Goal: Check status

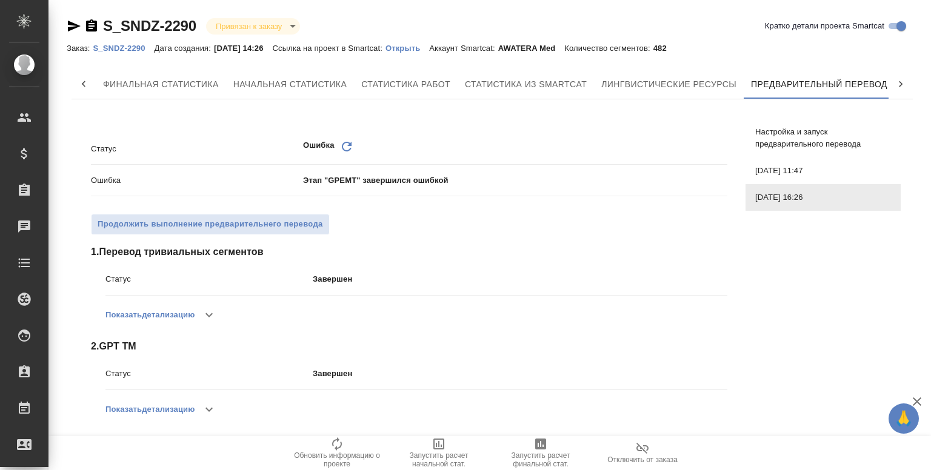
scroll to position [0, 5]
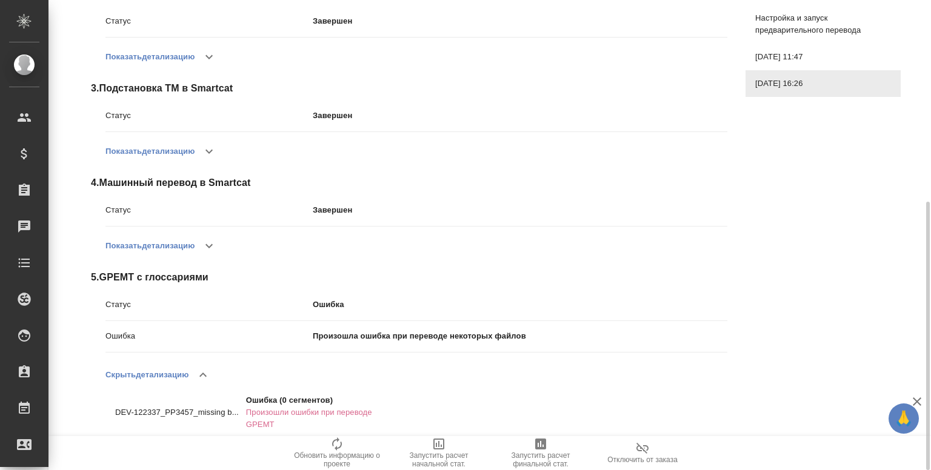
click at [749, 273] on div "Статус Ошибка Обновить Ошибка Этап "GPEMT" завершился ошибкой Продолжить выполн…" at bounding box center [493, 103] width 842 height 694
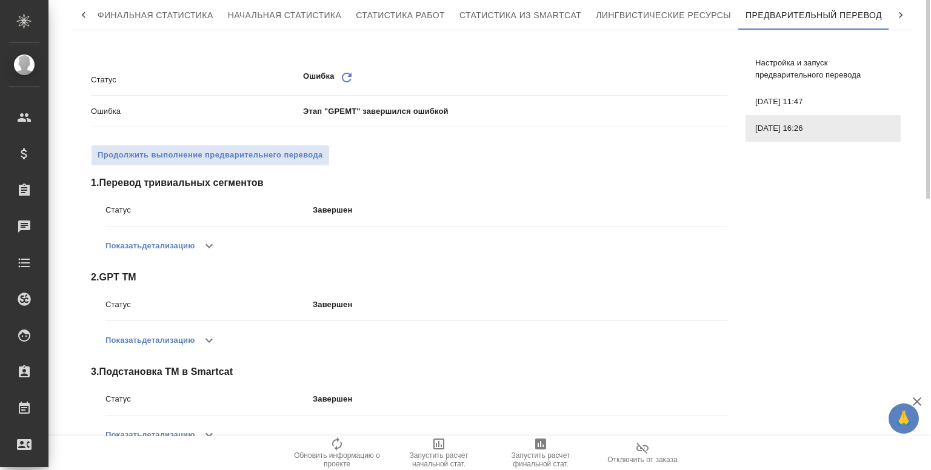
scroll to position [0, 0]
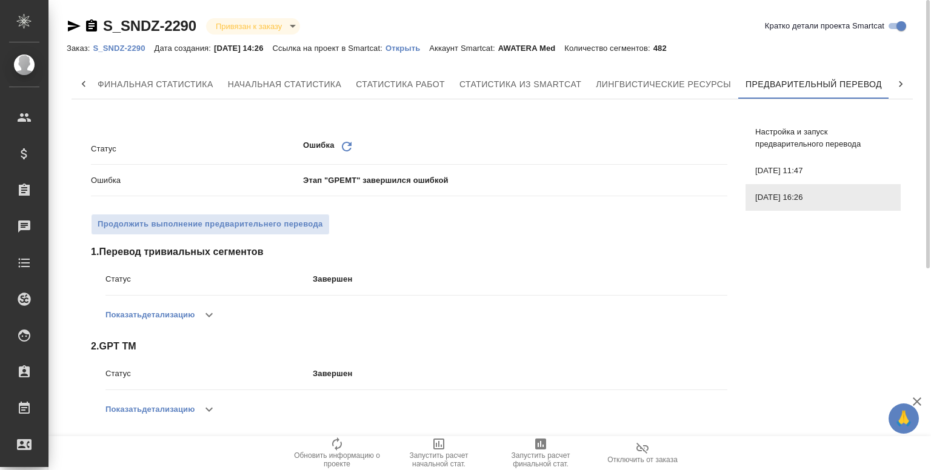
click at [772, 166] on span "22.08.2025, 11:47" at bounding box center [823, 171] width 136 height 12
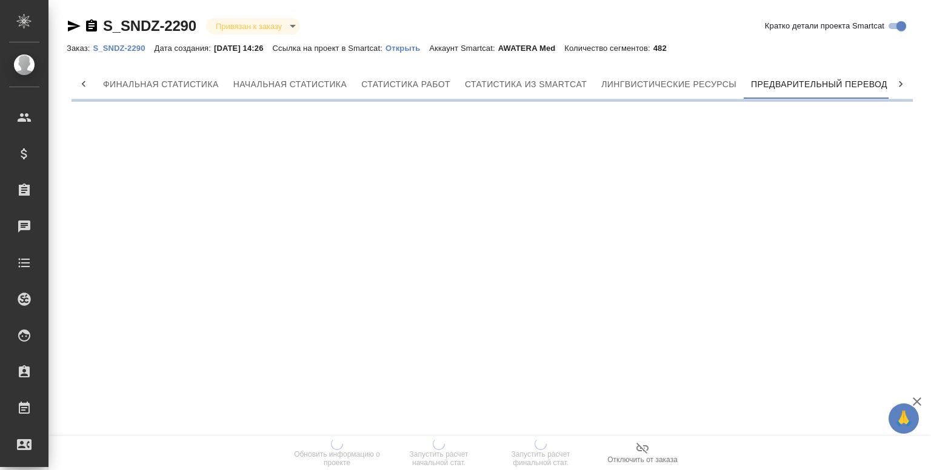
scroll to position [0, 5]
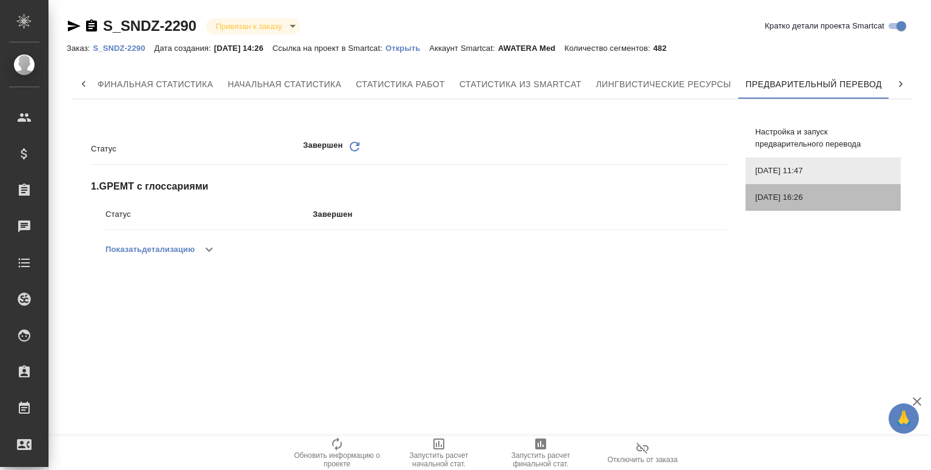
click at [768, 196] on span "[DATE] 16:26" at bounding box center [823, 198] width 136 height 12
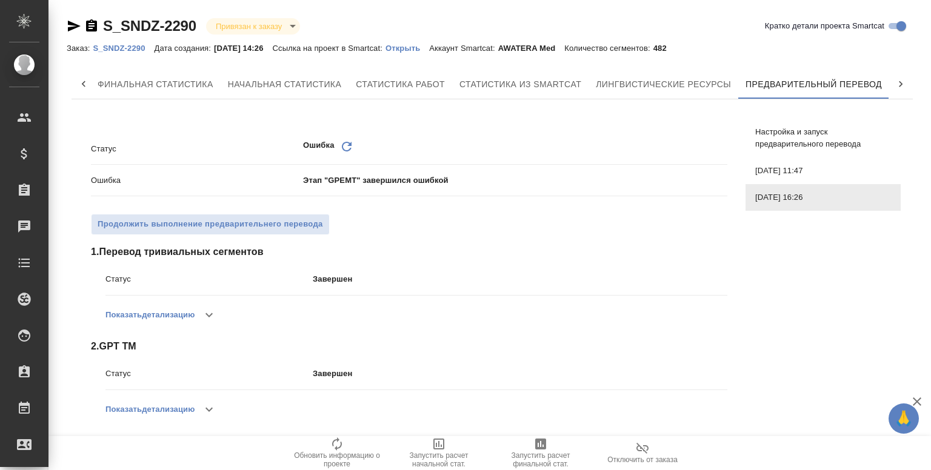
scroll to position [322, 0]
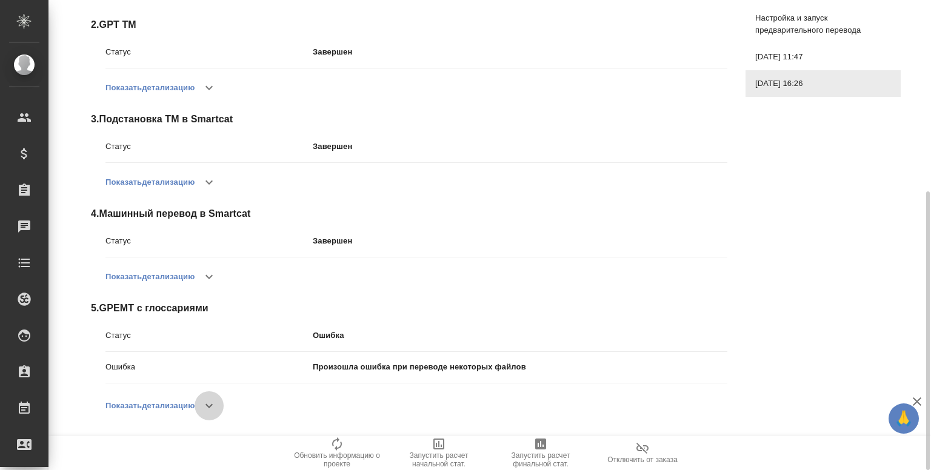
click at [220, 414] on button "button" at bounding box center [209, 406] width 29 height 29
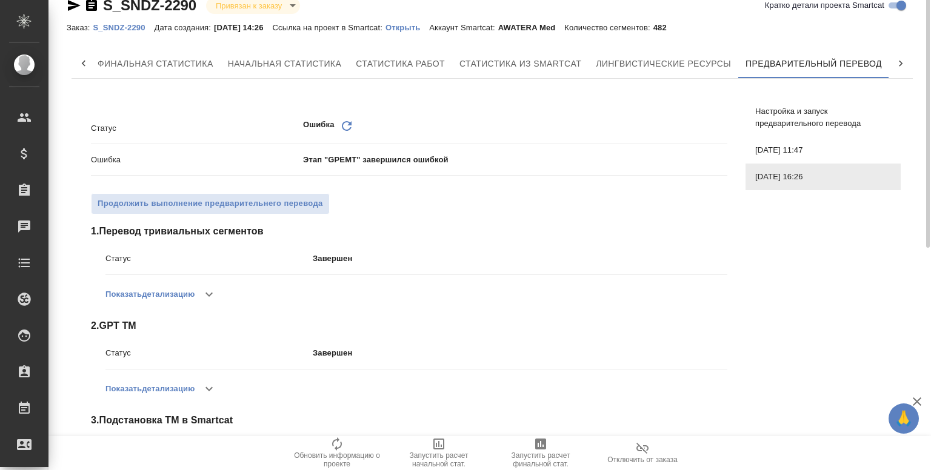
scroll to position [0, 0]
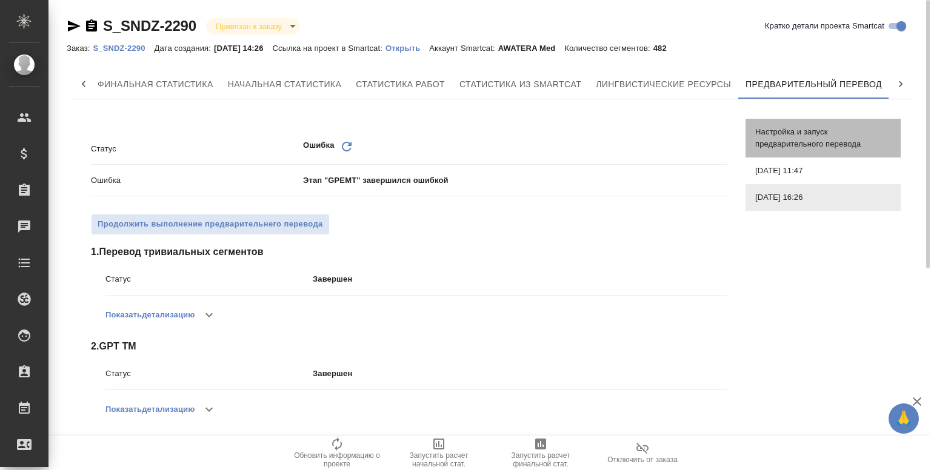
click at [778, 139] on span "Настройка и запуск предварительного перевода" at bounding box center [823, 138] width 136 height 24
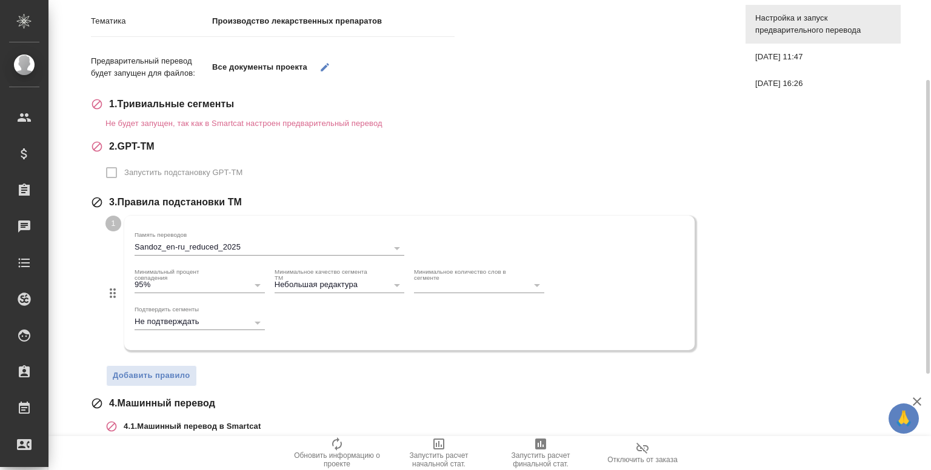
scroll to position [281, 0]
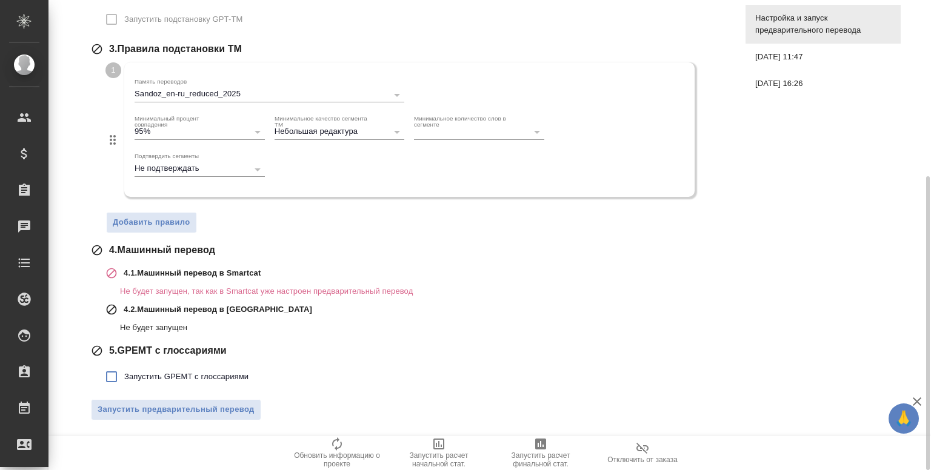
click at [812, 247] on div "Тематика Производство лекарственных препаратов Предварительный перевод будет за…" at bounding box center [493, 139] width 842 height 622
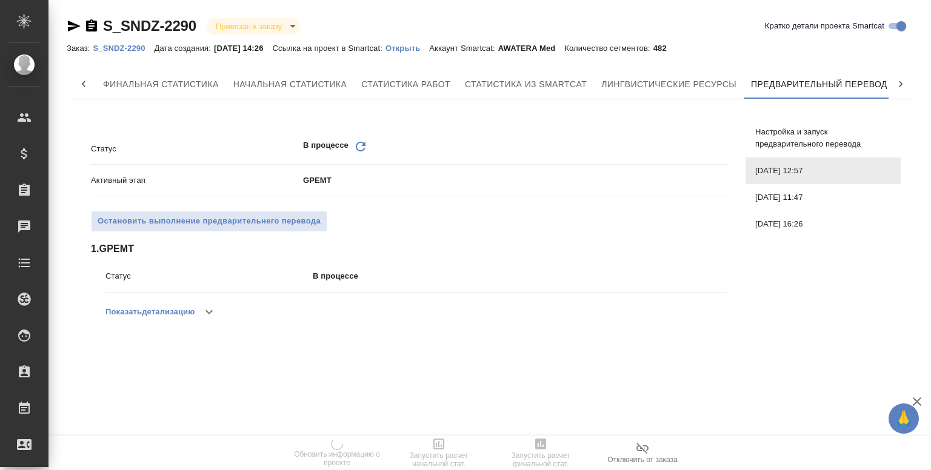
scroll to position [0, 5]
click at [221, 309] on button "button" at bounding box center [209, 312] width 29 height 29
click at [209, 321] on button "button" at bounding box center [209, 312] width 29 height 29
click at [209, 321] on button "button" at bounding box center [203, 312] width 29 height 29
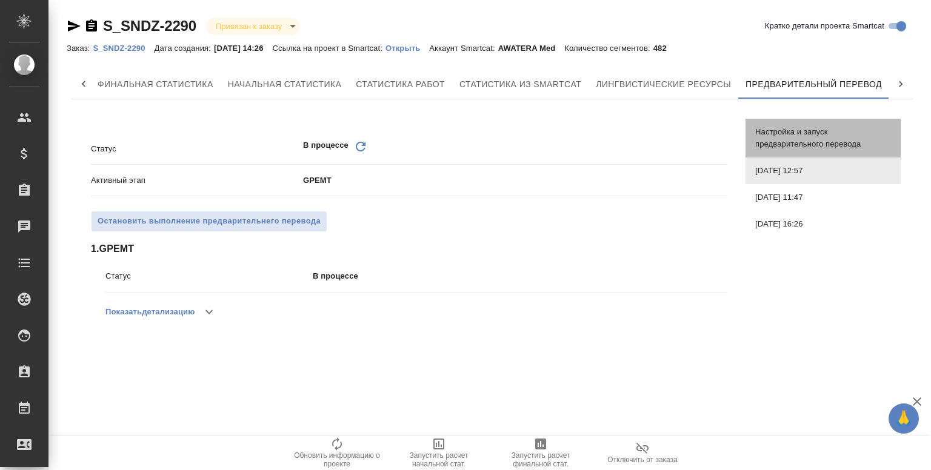
click at [804, 135] on span "Настройка и запуск предварительного перевода" at bounding box center [823, 138] width 136 height 24
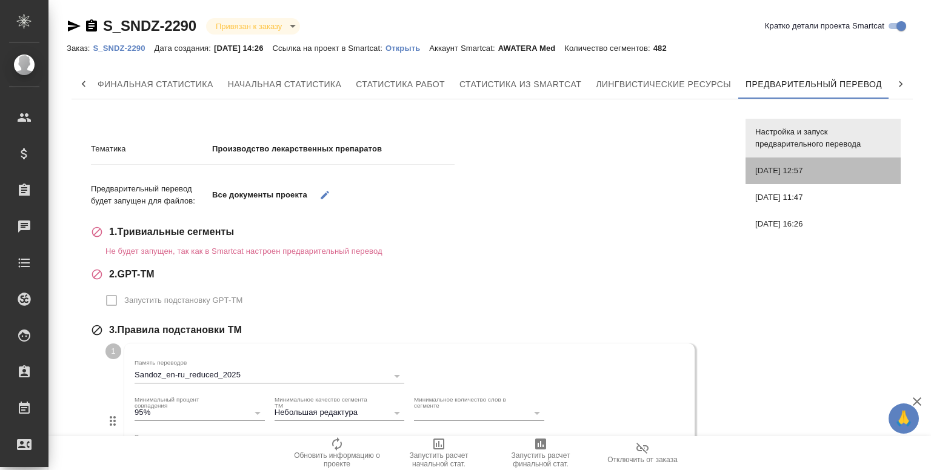
click at [807, 175] on span "22.08.2025, 12:57" at bounding box center [823, 171] width 136 height 12
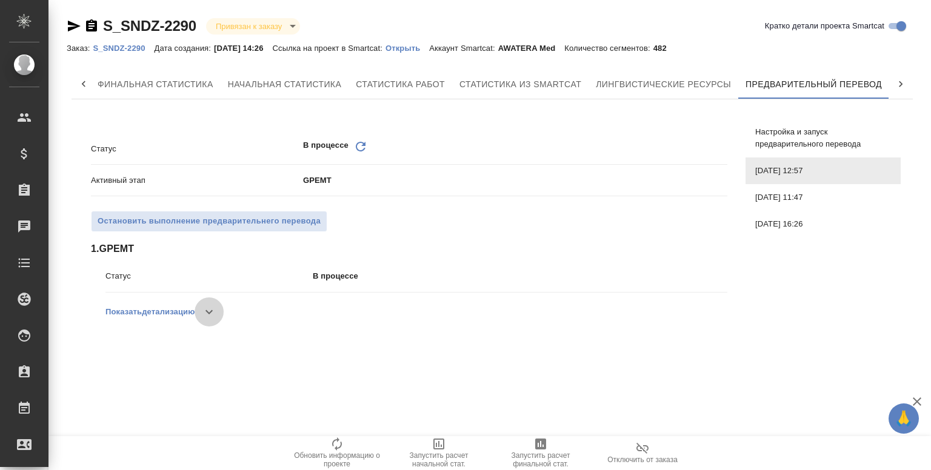
click at [211, 313] on icon "button" at bounding box center [209, 312] width 7 height 4
click at [210, 313] on icon "button" at bounding box center [203, 312] width 15 height 15
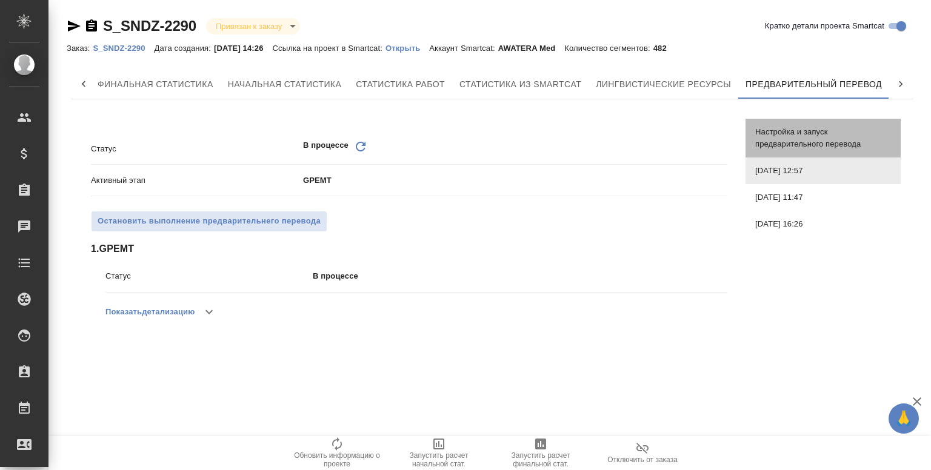
click at [797, 129] on span "Настройка и запуск предварительного перевода" at bounding box center [823, 138] width 136 height 24
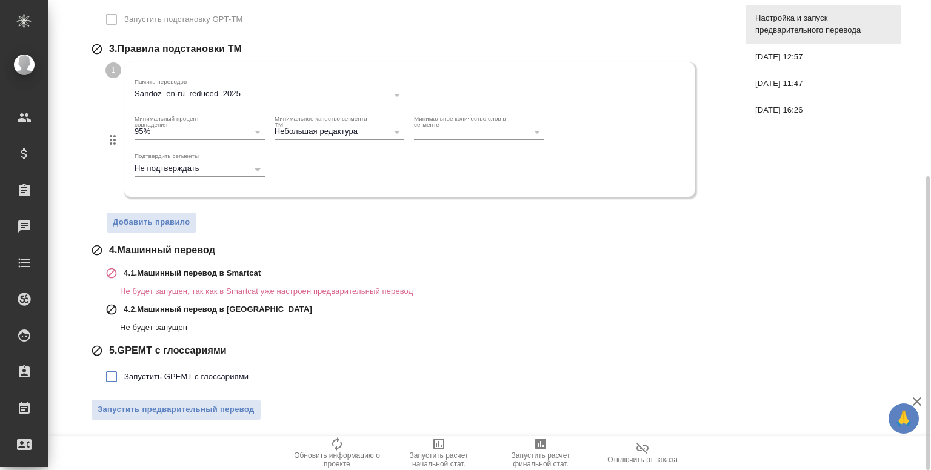
scroll to position [0, 0]
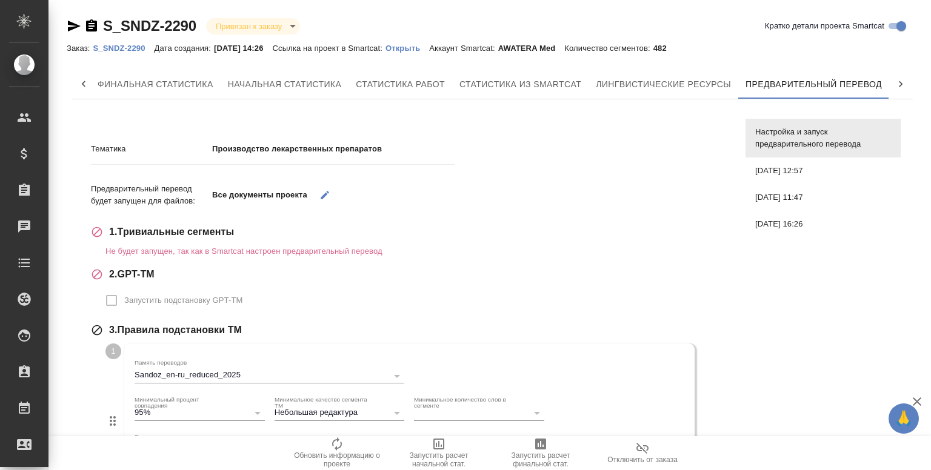
click at [123, 50] on p "S_SNDZ-2290" at bounding box center [123, 48] width 61 height 9
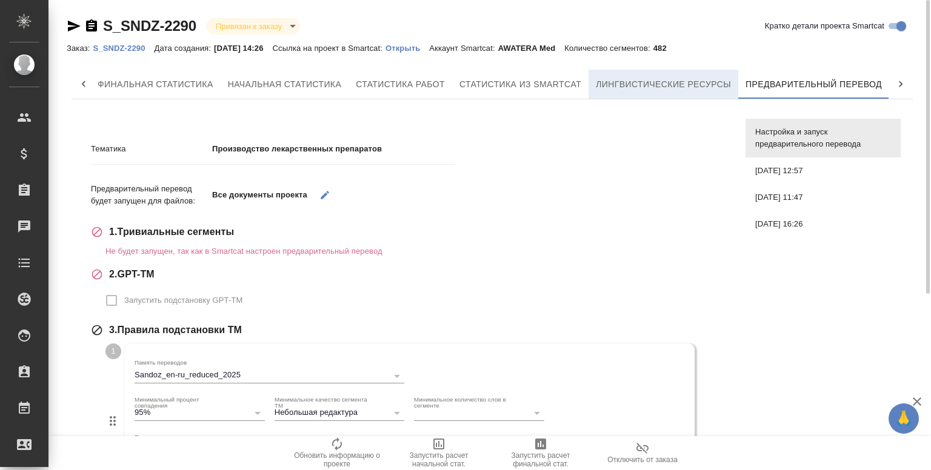
click at [643, 79] on span "Лингвистические ресурсы" at bounding box center [663, 84] width 135 height 15
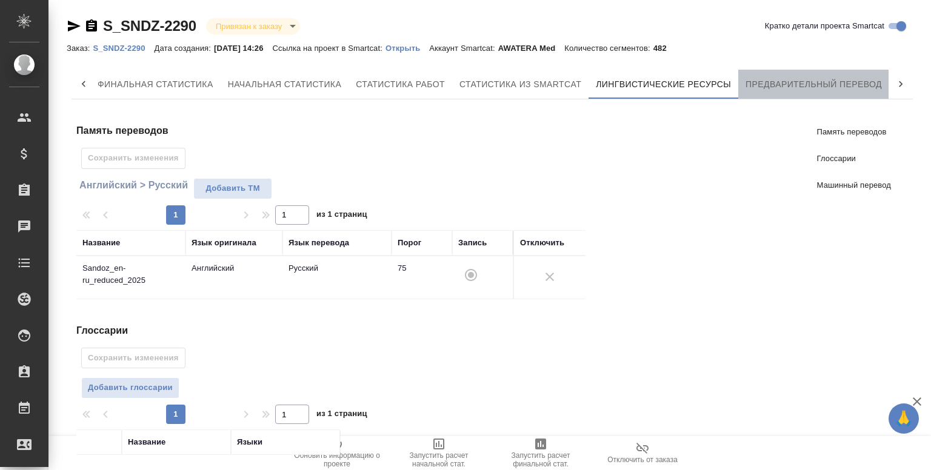
click at [768, 89] on span "Предварительный перевод" at bounding box center [814, 84] width 136 height 15
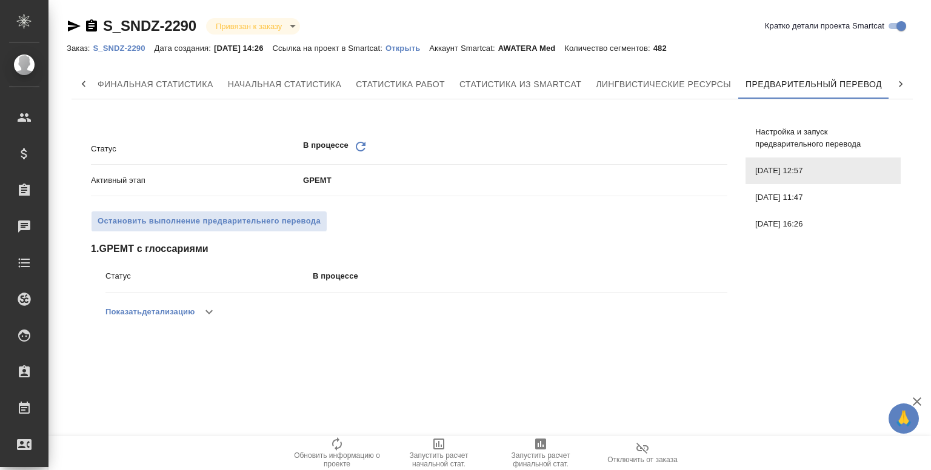
click at [366, 147] on icon "Обновить" at bounding box center [360, 146] width 15 height 15
click at [211, 327] on div "Статус В процессе Обновить Активный этап GPEMT Остановить выполнение предварите…" at bounding box center [409, 233] width 637 height 208
click at [213, 319] on button "button" at bounding box center [209, 312] width 29 height 29
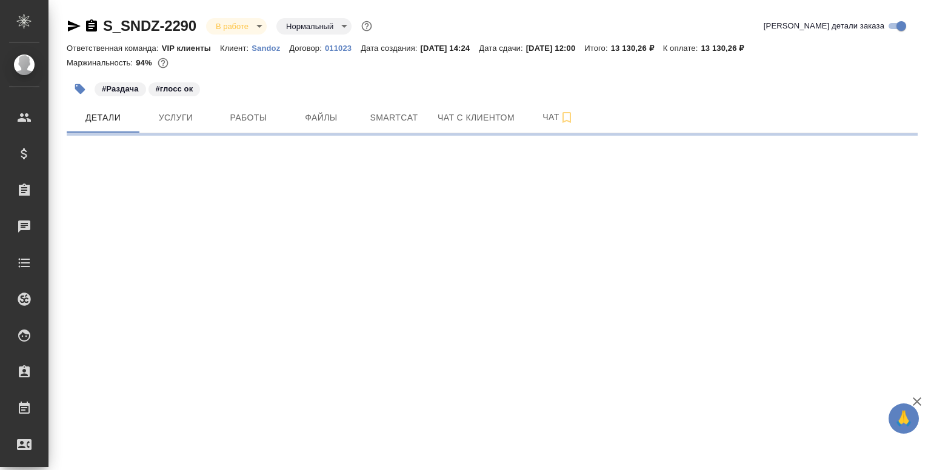
select select "RU"
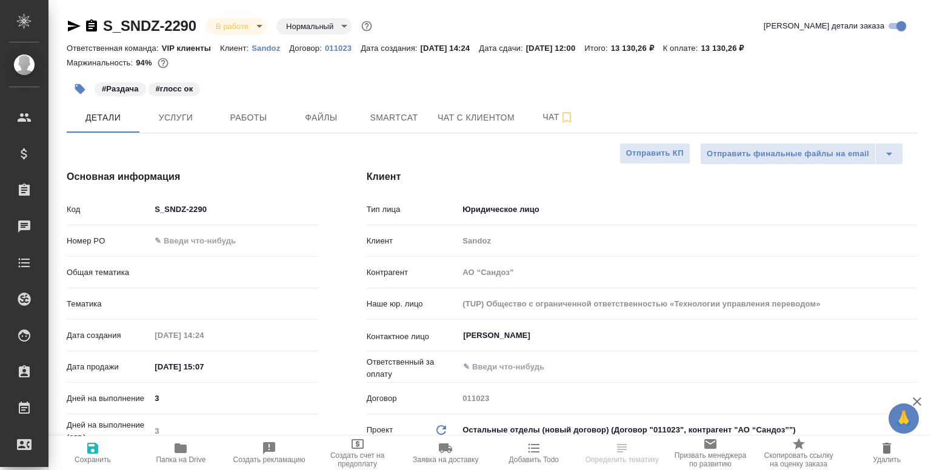
type textarea "x"
type input "Горшкова Валентина"
type input "VIP клиенты"
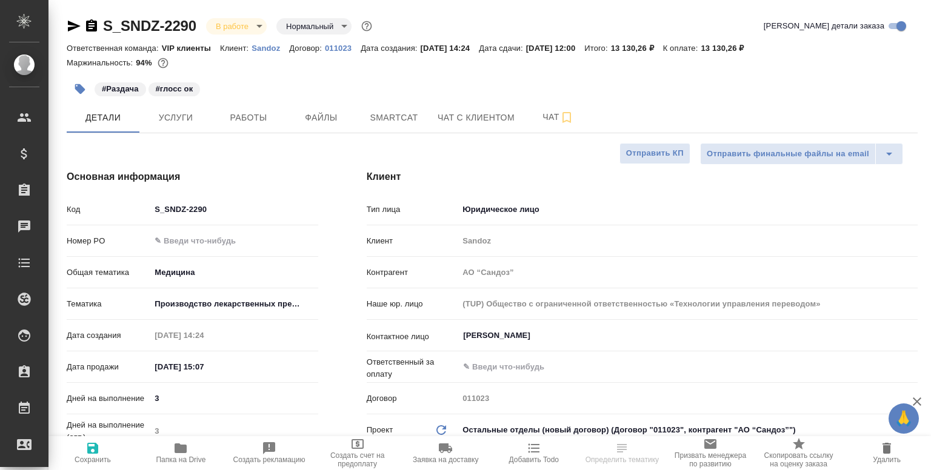
type input "Комаров Роман"
click at [272, 48] on p "Sandoz" at bounding box center [271, 48] width 38 height 9
type textarea "x"
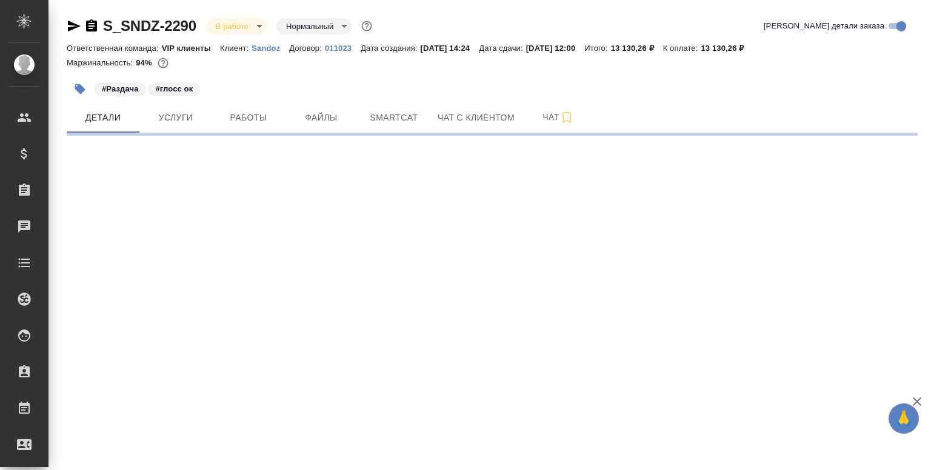
select select "RU"
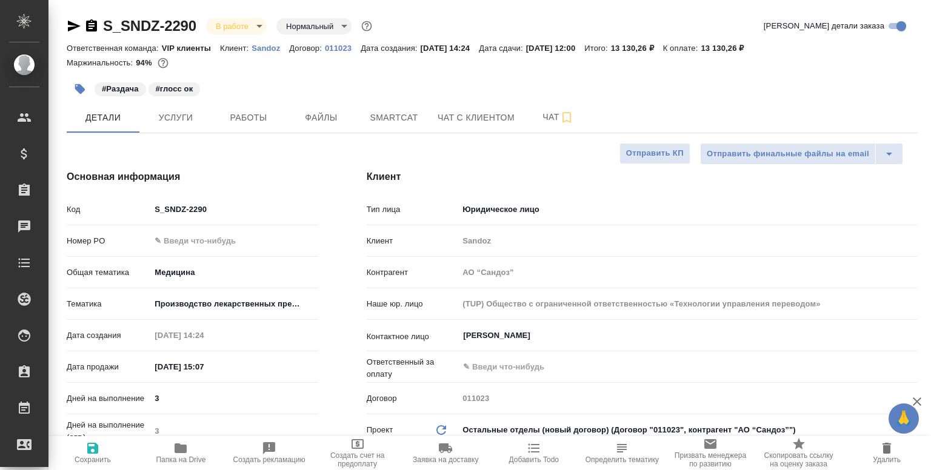
type textarea "x"
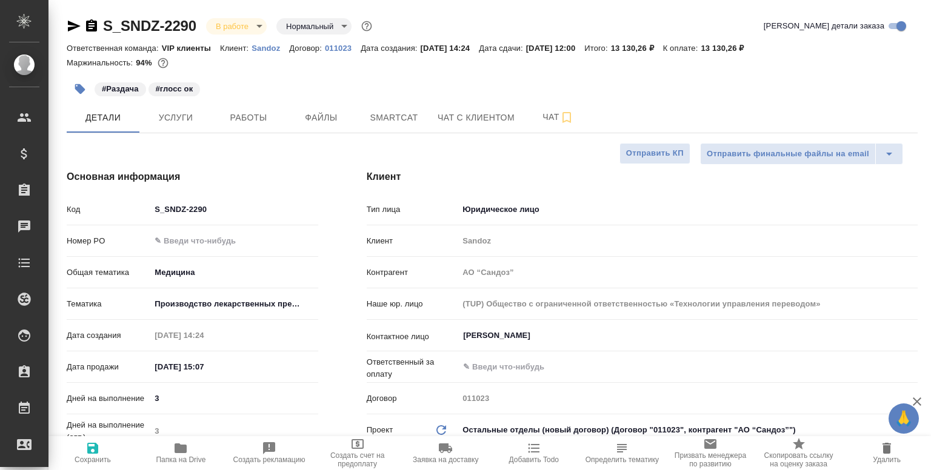
type textarea "x"
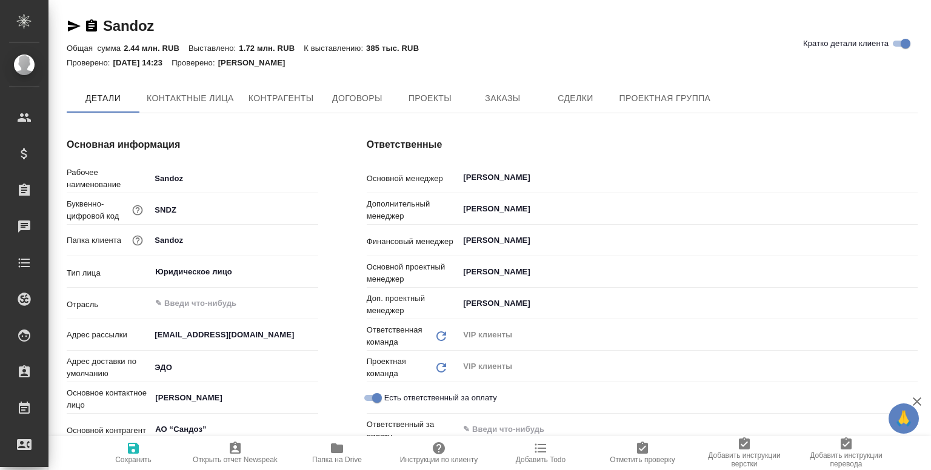
type textarea "x"
type input "(TUP) Общество с ограниченной ответственностью «Технологии управления переводом»"
type textarea "x"
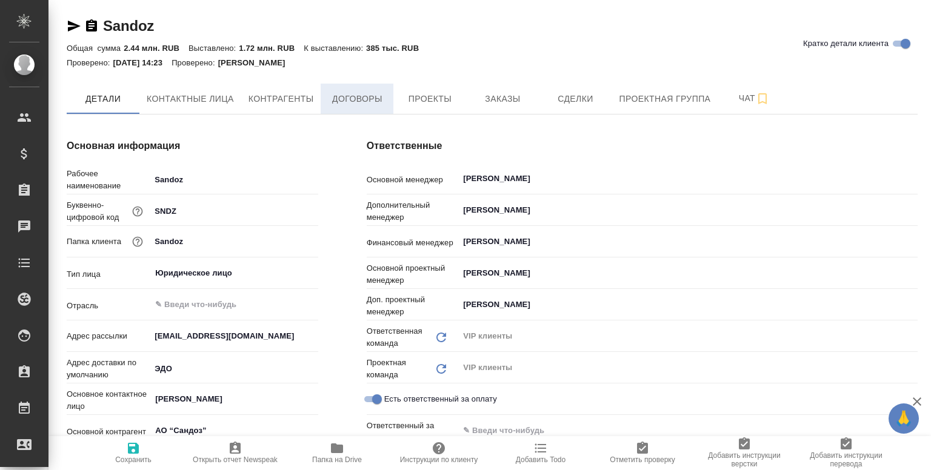
type textarea "x"
click at [456, 102] on span "Проекты" at bounding box center [430, 99] width 58 height 15
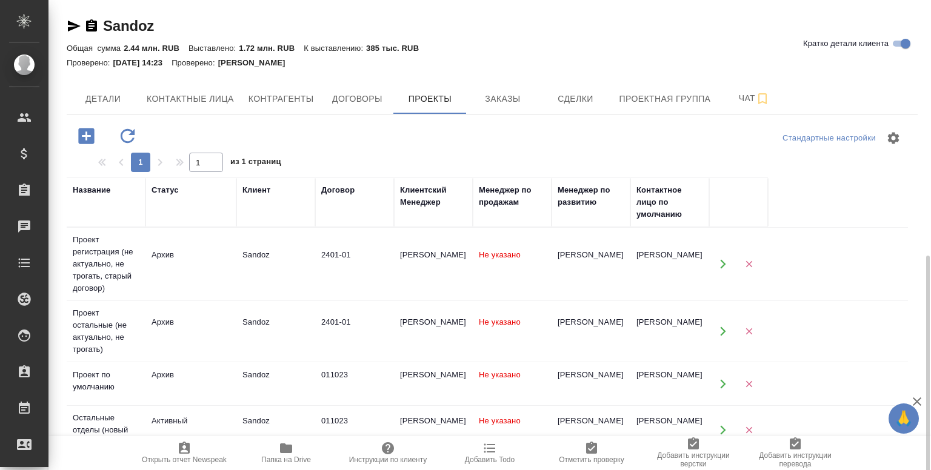
scroll to position [217, 0]
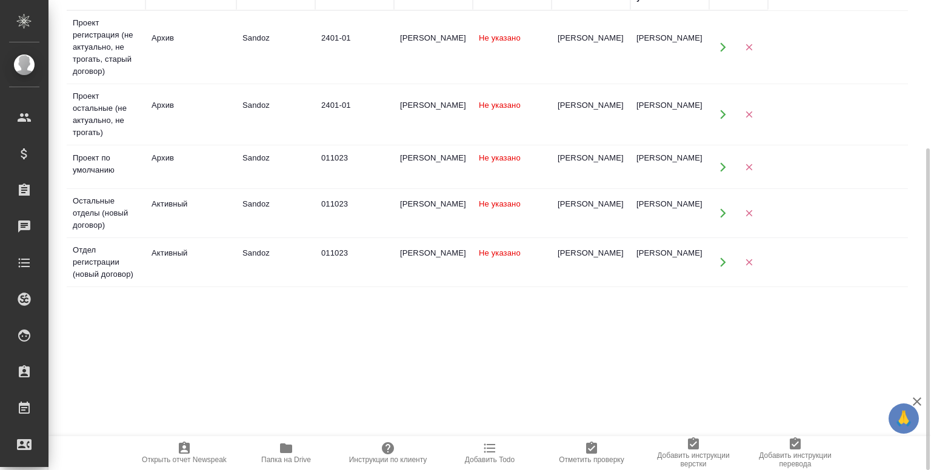
click at [284, 69] on td "Sandoz" at bounding box center [275, 47] width 79 height 42
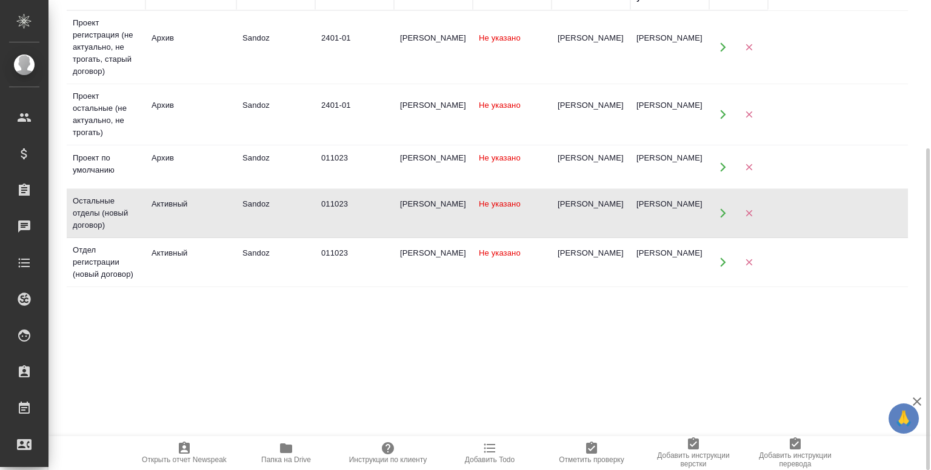
click at [284, 69] on td "Sandoz" at bounding box center [275, 47] width 79 height 42
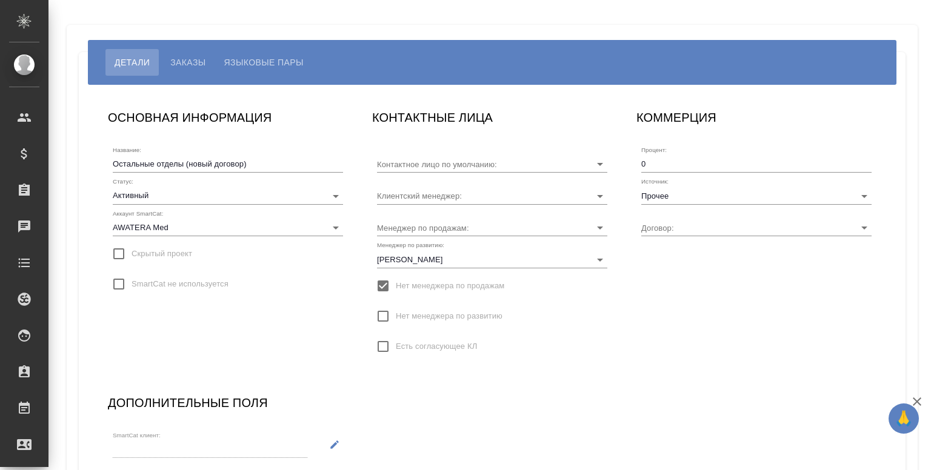
type input "[PERSON_NAME]"
type input "011023"
type input "[PERSON_NAME]"
click at [267, 66] on span "Языковые пары" at bounding box center [263, 62] width 79 height 15
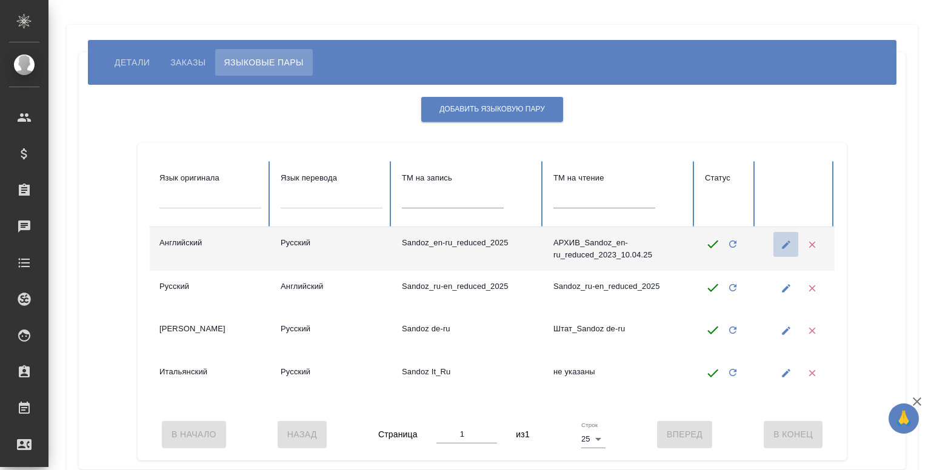
click at [782, 252] on button "button" at bounding box center [786, 244] width 25 height 25
type input "Английский"
type input "Русский"
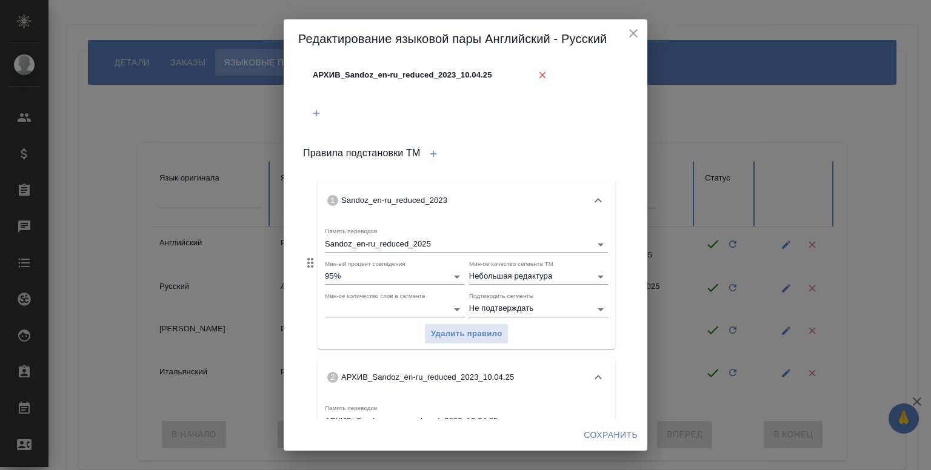
scroll to position [189, 0]
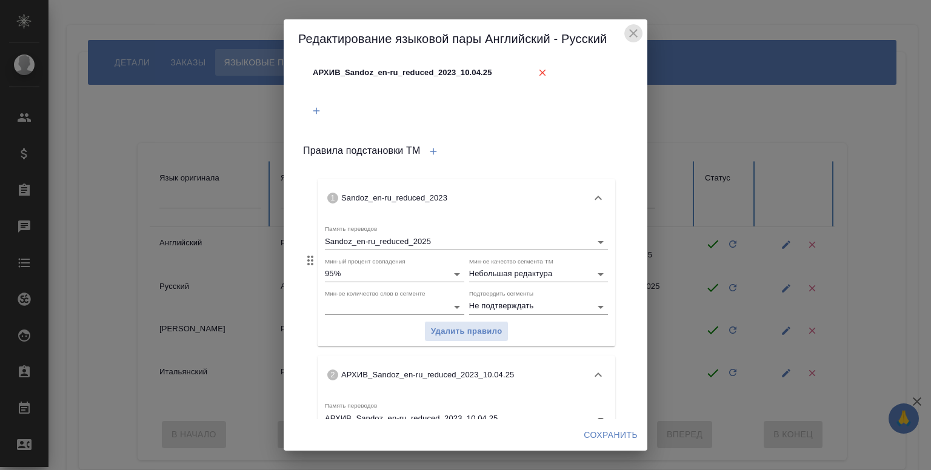
click at [634, 35] on icon "close" at bounding box center [633, 33] width 15 height 15
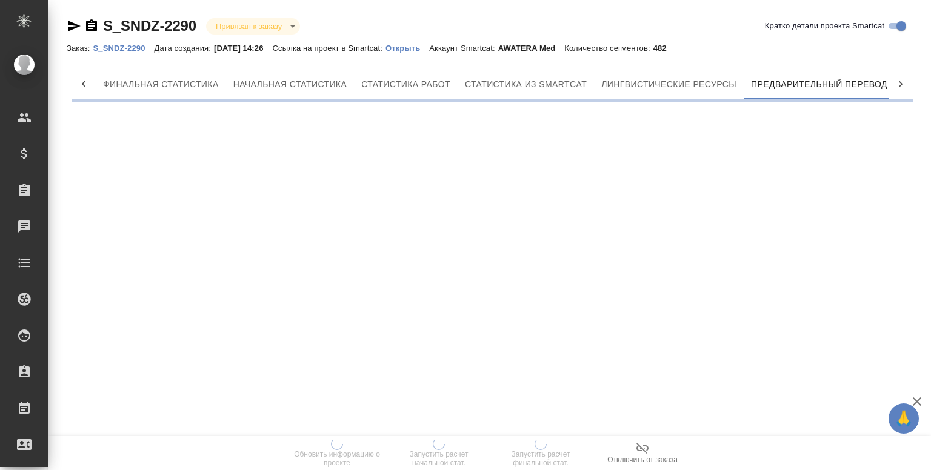
scroll to position [0, 5]
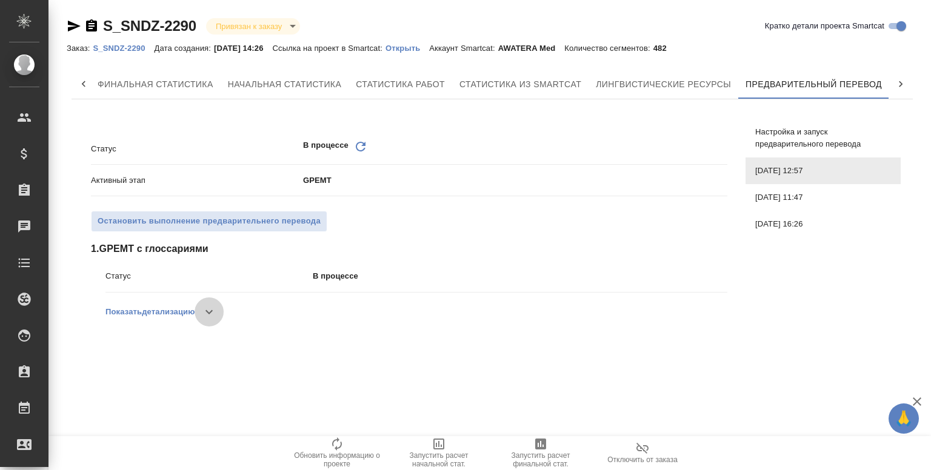
click at [216, 310] on icon "button" at bounding box center [209, 312] width 15 height 15
click at [218, 310] on button "button" at bounding box center [203, 312] width 29 height 29
click at [793, 209] on div "22.08.2025, 11:47" at bounding box center [823, 197] width 155 height 27
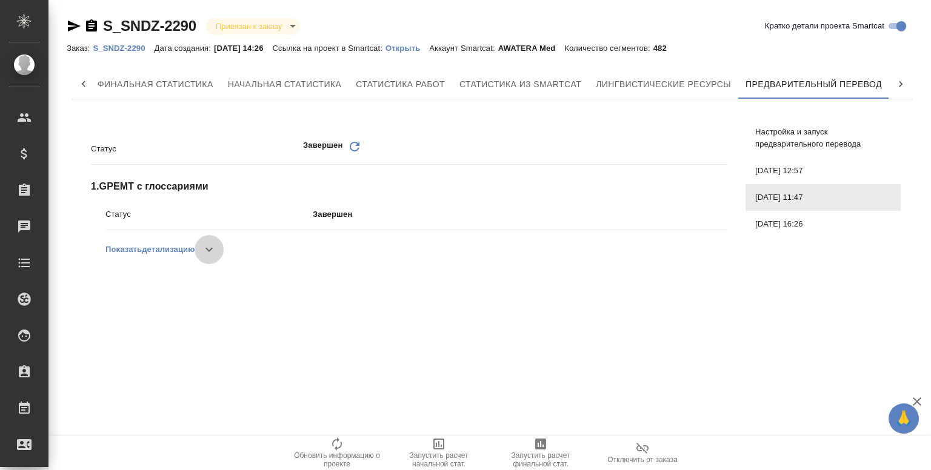
click at [212, 241] on button "button" at bounding box center [209, 249] width 29 height 29
click at [199, 241] on button "button" at bounding box center [203, 249] width 29 height 29
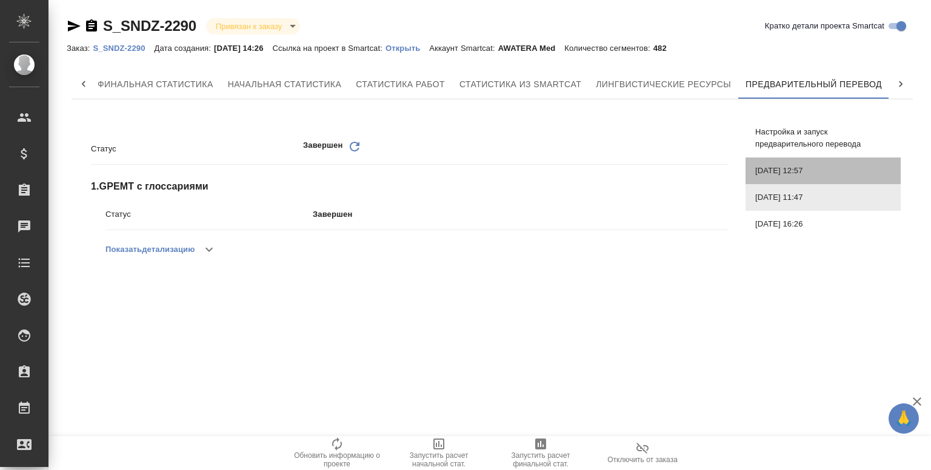
click at [782, 164] on div "22.08.2025, 12:57" at bounding box center [823, 171] width 155 height 27
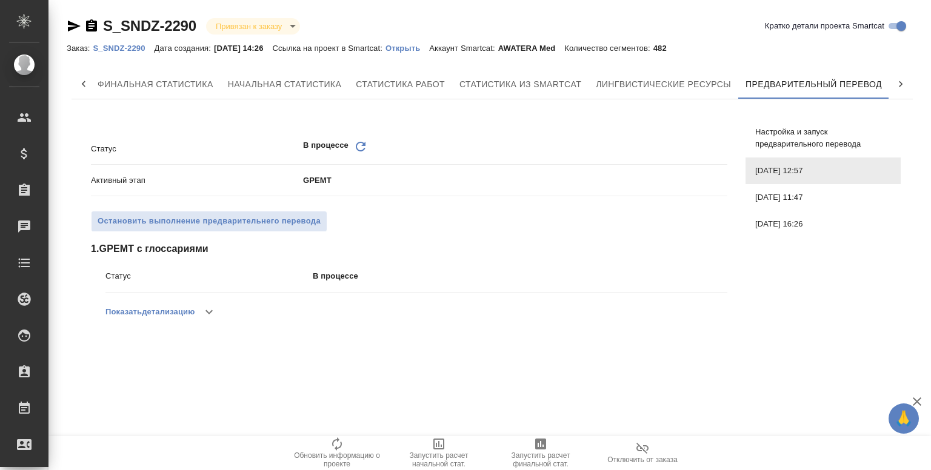
click at [797, 222] on span "21.08.2025, 16:26" at bounding box center [823, 224] width 136 height 12
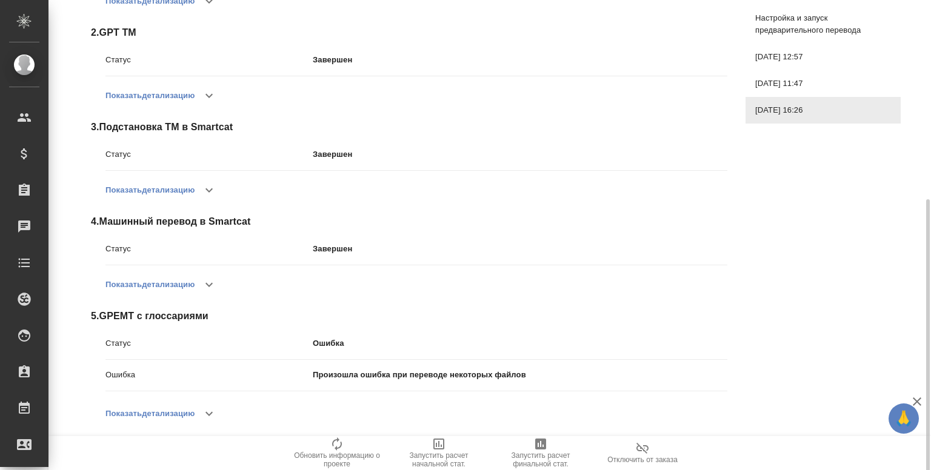
scroll to position [322, 0]
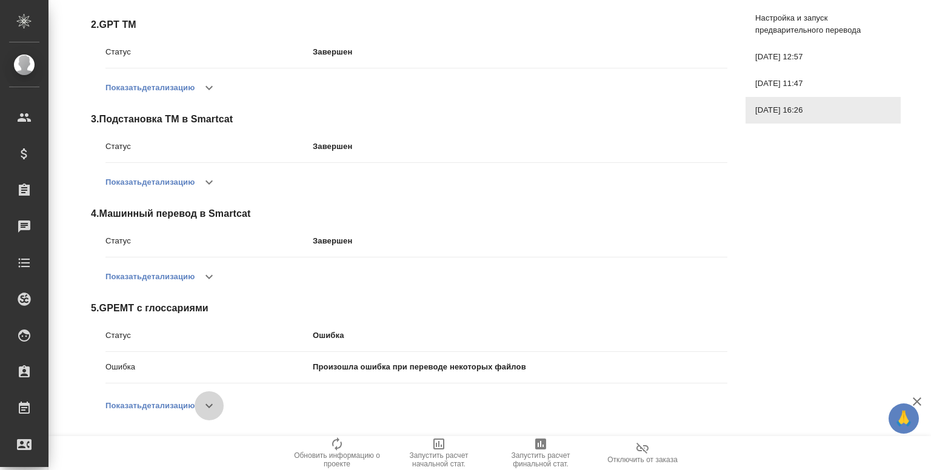
click at [215, 405] on icon "button" at bounding box center [209, 406] width 15 height 15
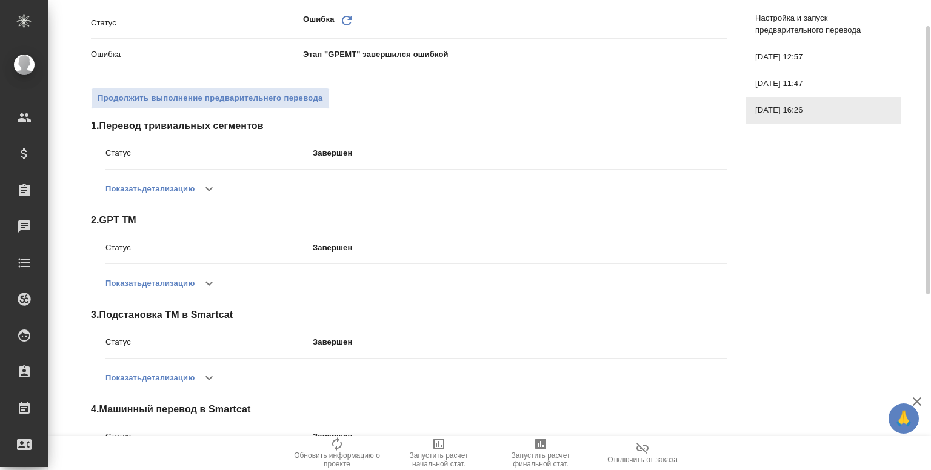
scroll to position [97, 0]
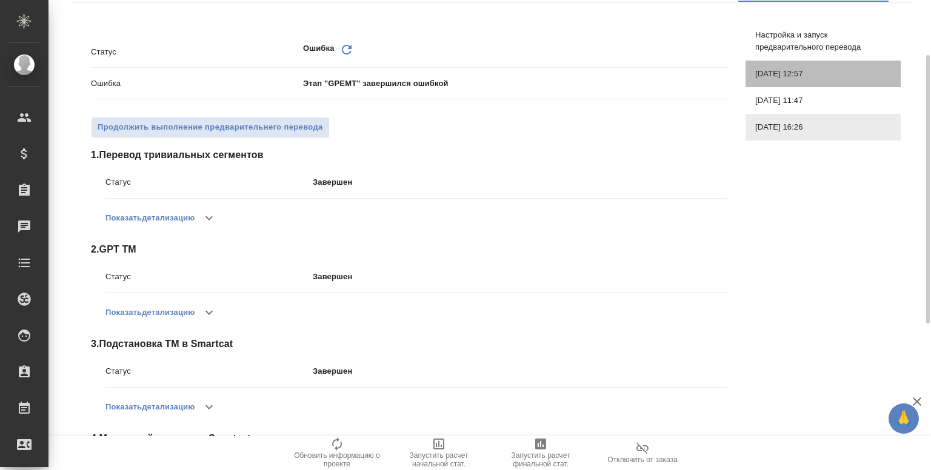
click at [772, 78] on span "22.08.2025, 12:57" at bounding box center [823, 74] width 136 height 12
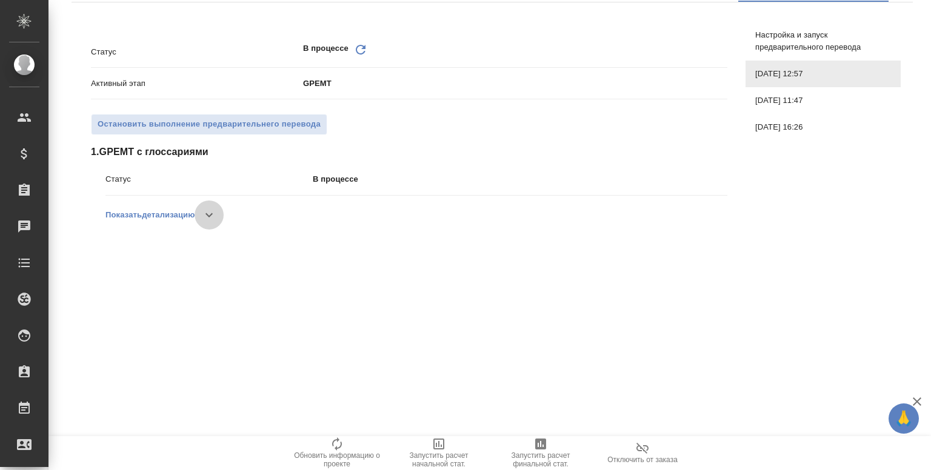
click at [216, 212] on icon "button" at bounding box center [209, 215] width 15 height 15
click at [217, 212] on button "button" at bounding box center [203, 215] width 29 height 29
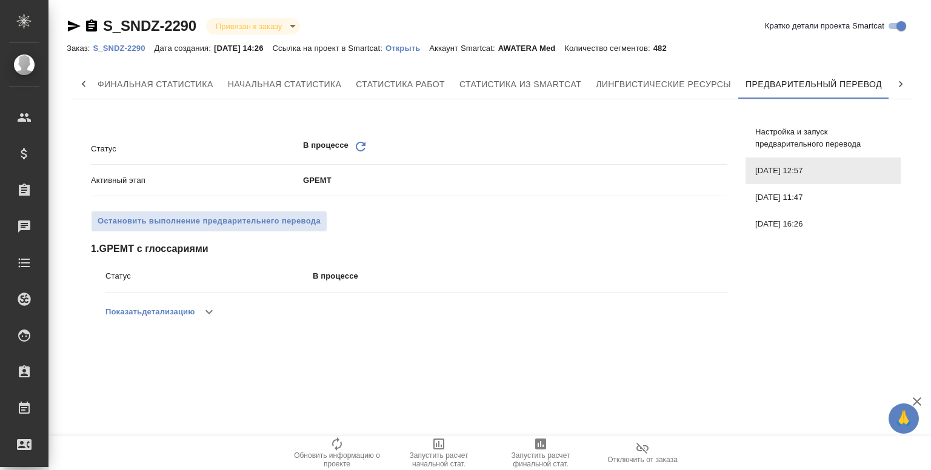
click at [353, 141] on icon "Обновить" at bounding box center [360, 146] width 15 height 15
click at [211, 318] on icon "button" at bounding box center [209, 312] width 15 height 15
click at [204, 316] on icon "button" at bounding box center [203, 312] width 15 height 15
click at [364, 145] on icon at bounding box center [361, 147] width 10 height 10
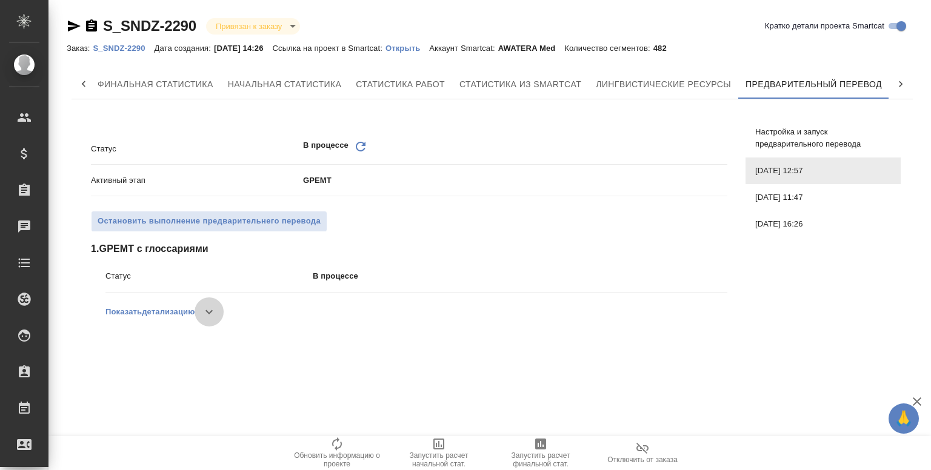
click at [216, 321] on button "button" at bounding box center [209, 312] width 29 height 29
click at [216, 321] on div "Скрыть детализацию" at bounding box center [416, 312] width 622 height 29
click at [359, 149] on icon "Обновить" at bounding box center [360, 146] width 15 height 15
click at [211, 321] on button "button" at bounding box center [209, 312] width 29 height 29
click at [194, 315] on button "button" at bounding box center [203, 312] width 29 height 29
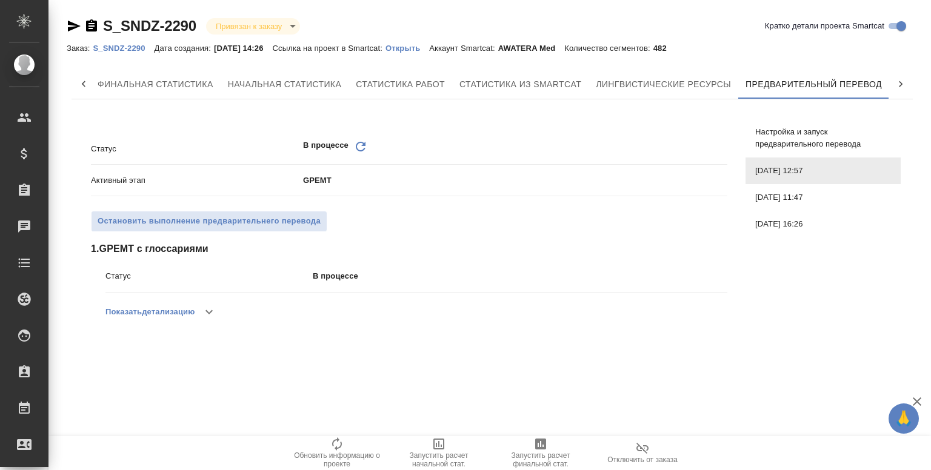
click at [370, 146] on div "В процессе Обновить" at bounding box center [515, 148] width 424 height 19
click at [364, 146] on icon "Обновить" at bounding box center [360, 146] width 15 height 15
click at [209, 313] on icon "button" at bounding box center [209, 312] width 15 height 15
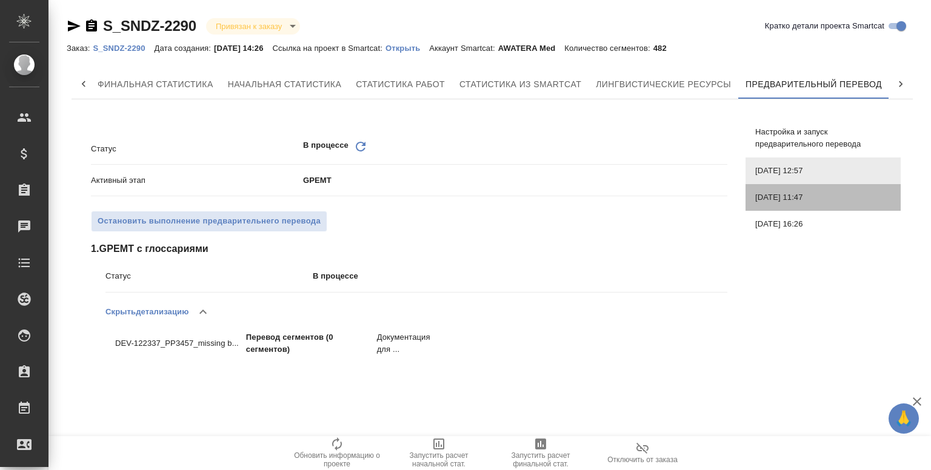
click at [759, 203] on span "22.08.2025, 11:47" at bounding box center [823, 198] width 136 height 12
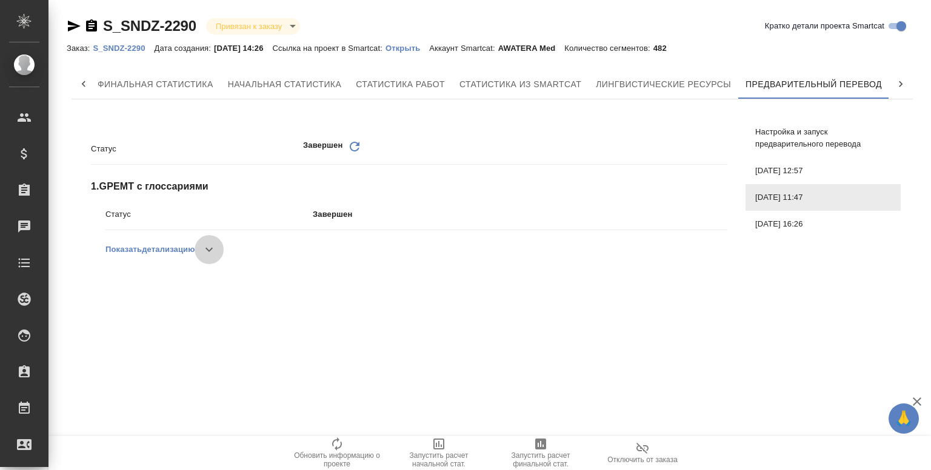
click at [210, 253] on icon "button" at bounding box center [209, 250] width 15 height 15
click at [201, 258] on button "button" at bounding box center [203, 249] width 29 height 29
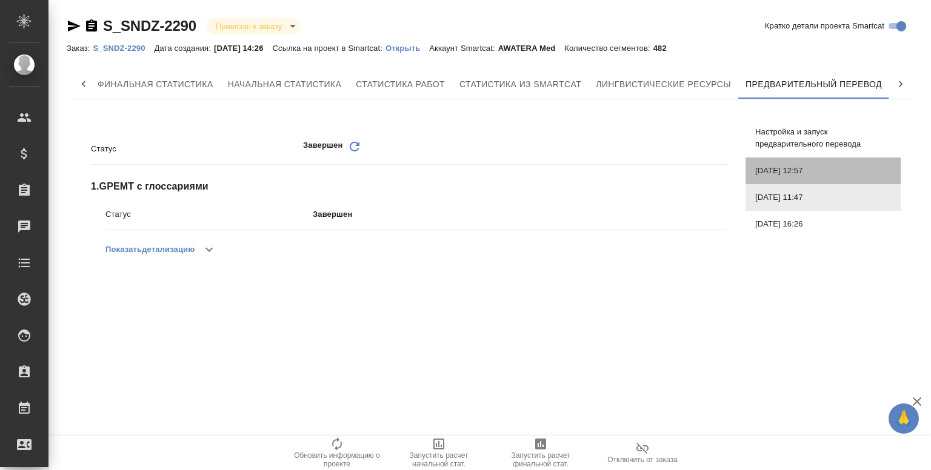
click at [786, 167] on span "22.08.2025, 12:57" at bounding box center [823, 171] width 136 height 12
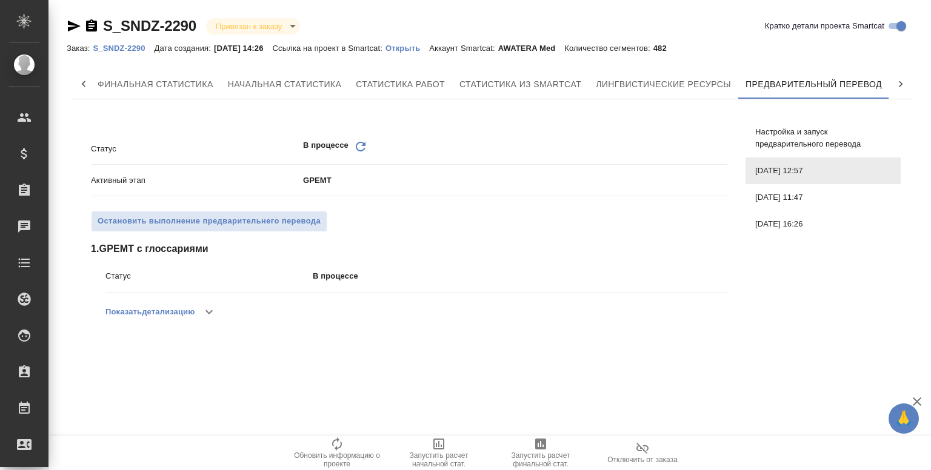
click at [358, 146] on icon "Обновить" at bounding box center [360, 146] width 15 height 15
click at [209, 311] on icon "button" at bounding box center [209, 312] width 7 height 4
click at [209, 311] on icon "button" at bounding box center [203, 312] width 15 height 15
click at [361, 144] on icon "Обновить" at bounding box center [360, 146] width 15 height 15
click at [210, 310] on icon "button" at bounding box center [209, 312] width 15 height 15
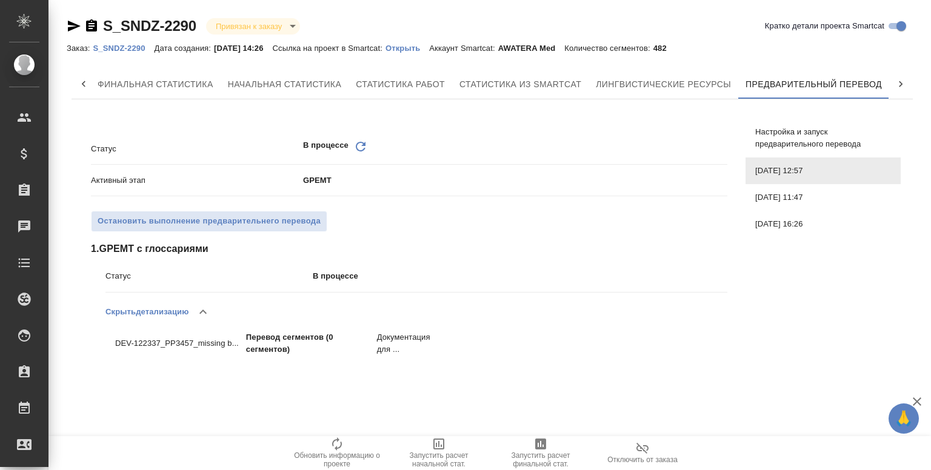
click at [369, 150] on div "В процессе Обновить" at bounding box center [515, 148] width 424 height 19
click at [361, 146] on icon "Обновить" at bounding box center [360, 146] width 15 height 15
click at [214, 320] on button "button" at bounding box center [209, 312] width 29 height 29
click at [127, 47] on p "S_SNDZ-2290" at bounding box center [123, 48] width 61 height 9
click at [412, 50] on p "Открыть" at bounding box center [408, 48] width 44 height 9
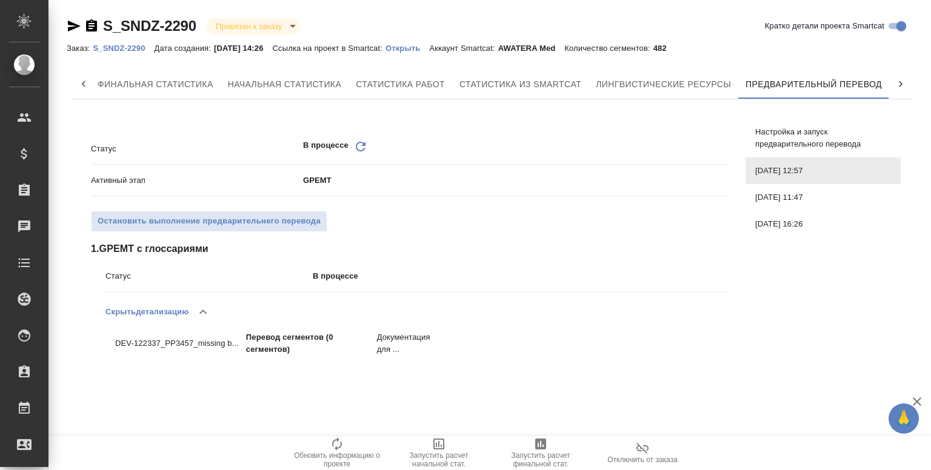
click at [360, 144] on icon "Обновить" at bounding box center [360, 146] width 15 height 15
click at [213, 311] on icon "button" at bounding box center [209, 312] width 7 height 4
click at [371, 147] on div "В процессе Обновить" at bounding box center [515, 148] width 424 height 19
click at [366, 149] on icon "Обновить" at bounding box center [360, 146] width 15 height 15
click at [202, 310] on button "button" at bounding box center [209, 312] width 29 height 29
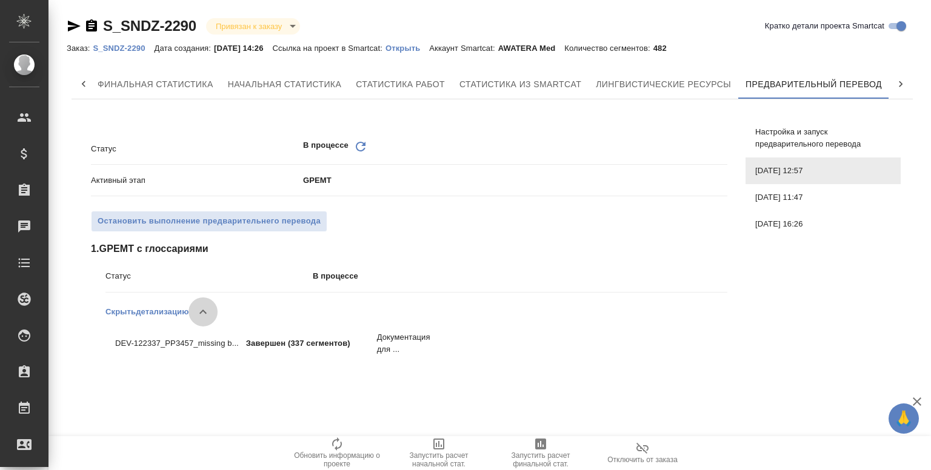
click at [206, 310] on icon "button" at bounding box center [203, 312] width 15 height 15
click at [369, 149] on div "В процессе Обновить" at bounding box center [515, 148] width 424 height 19
click at [361, 146] on icon "Обновить" at bounding box center [360, 146] width 15 height 15
click at [212, 320] on button "button" at bounding box center [209, 312] width 29 height 29
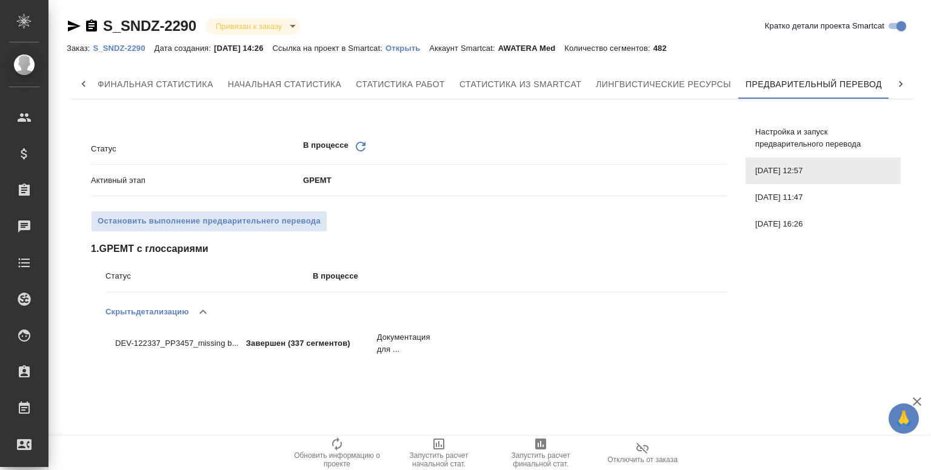
click at [359, 152] on icon "Обновить" at bounding box center [360, 146] width 15 height 15
click at [356, 148] on icon at bounding box center [361, 147] width 10 height 10
click at [216, 305] on icon "button" at bounding box center [209, 312] width 15 height 15
click at [353, 146] on icon "Обновить" at bounding box center [360, 146] width 15 height 15
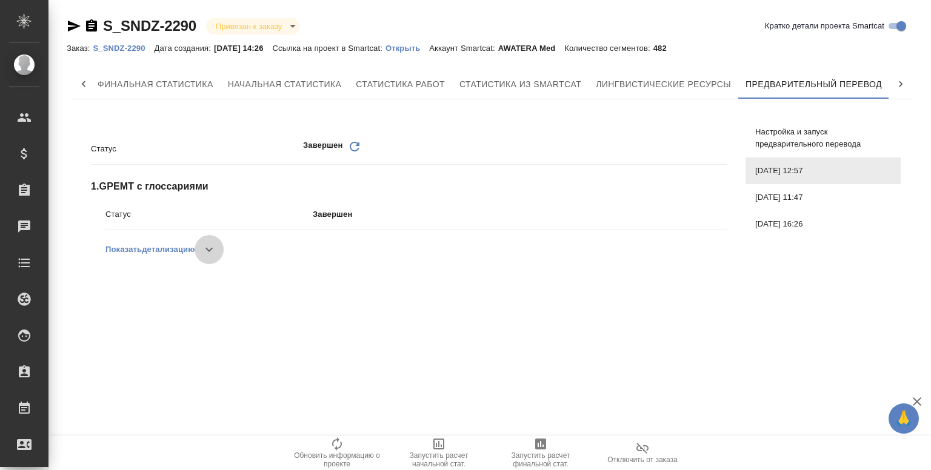
click at [212, 260] on button "button" at bounding box center [209, 249] width 29 height 29
